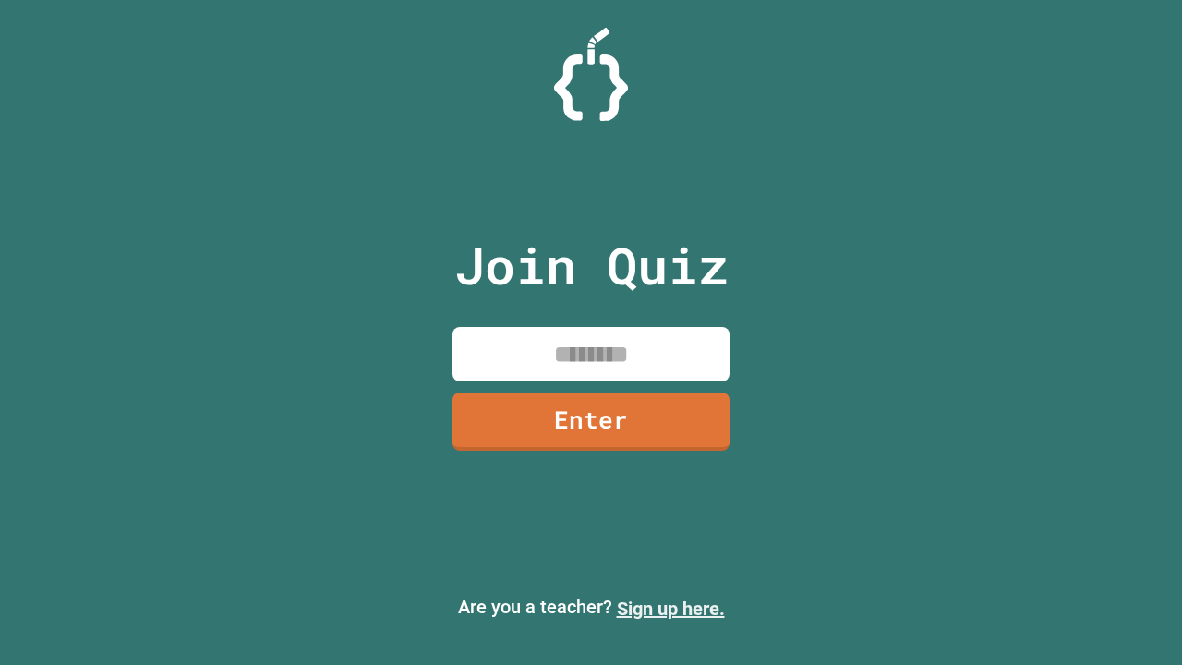
click at [670, 609] on link "Sign up here." at bounding box center [671, 608] width 108 height 22
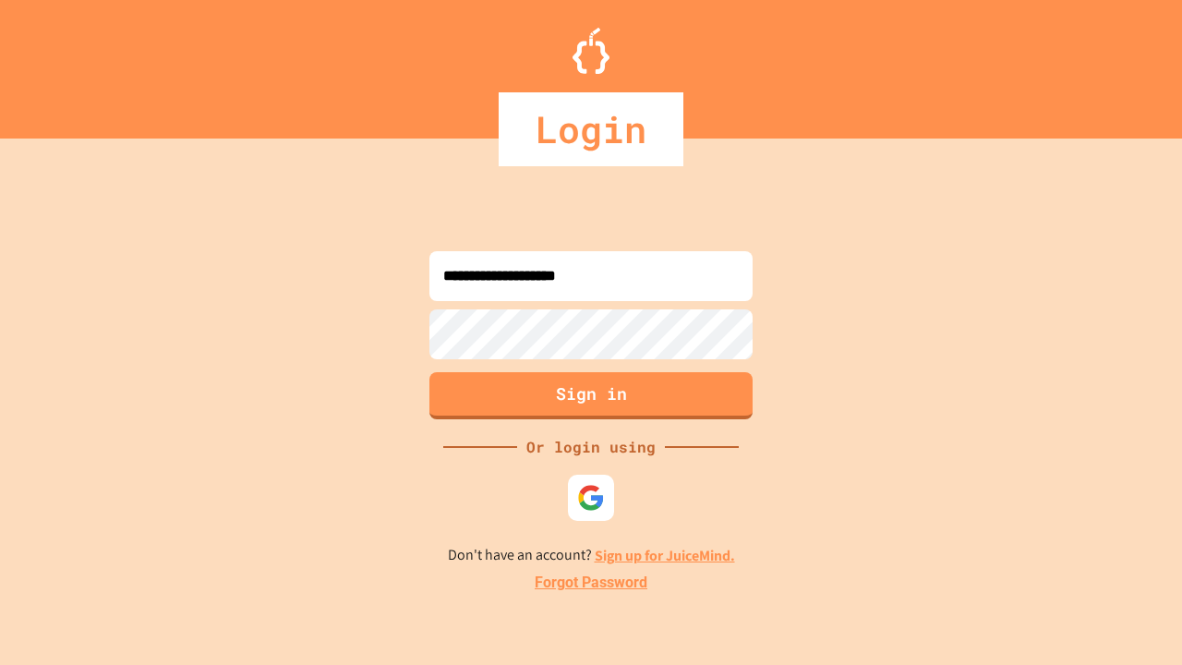
type input "**********"
